Goal: Communication & Community: Answer question/provide support

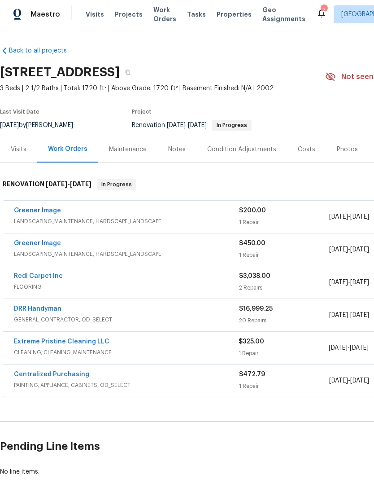
click at [31, 311] on link "DRR Handyman" at bounding box center [38, 309] width 48 height 6
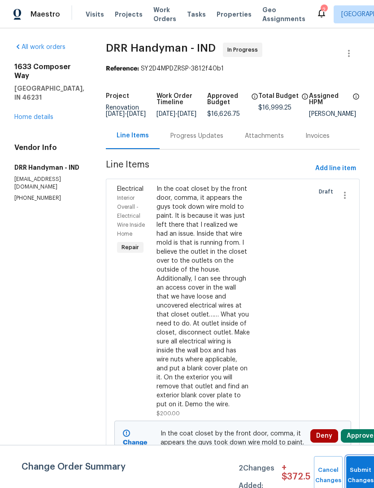
click at [355, 469] on button "Submit Changes" at bounding box center [361, 475] width 29 height 39
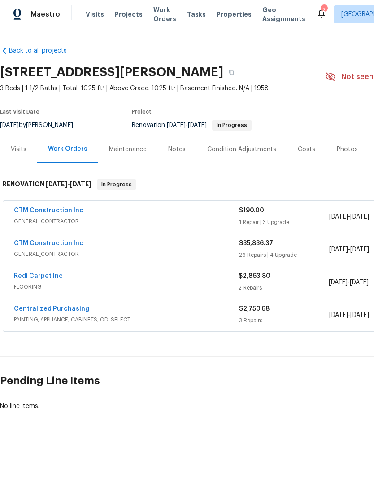
click at [22, 277] on link "Redi Carpet Inc" at bounding box center [38, 276] width 49 height 6
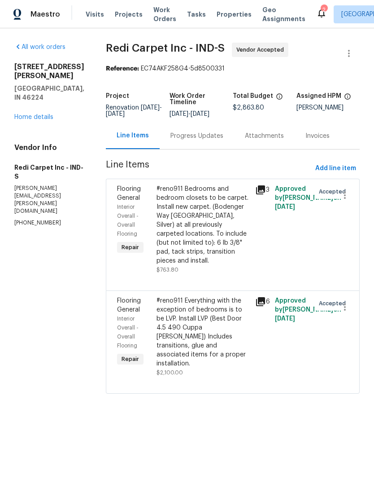
click at [193, 136] on div "Progress Updates" at bounding box center [197, 136] width 53 height 9
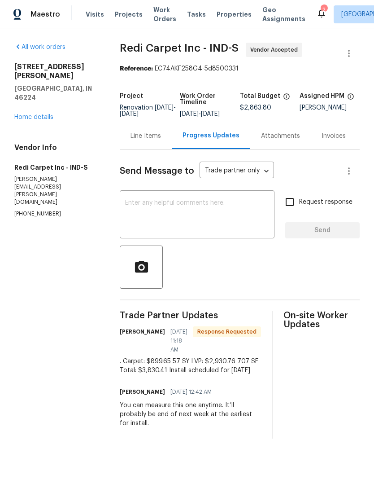
click at [138, 209] on textarea at bounding box center [197, 215] width 144 height 31
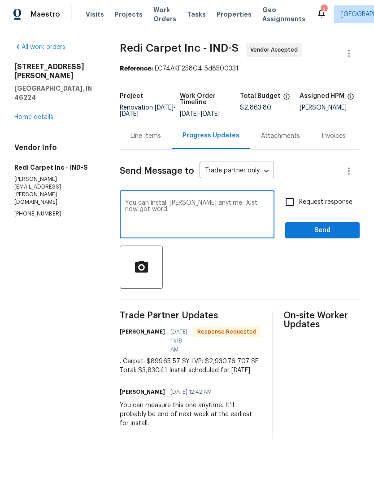
type textarea "You can install [PERSON_NAME] anytime. Just now got word."
click at [328, 236] on span "Send" at bounding box center [323, 230] width 60 height 11
